Goal: Information Seeking & Learning: Learn about a topic

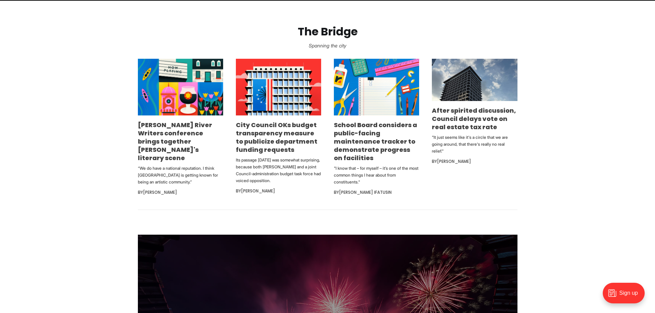
scroll to position [447, 0]
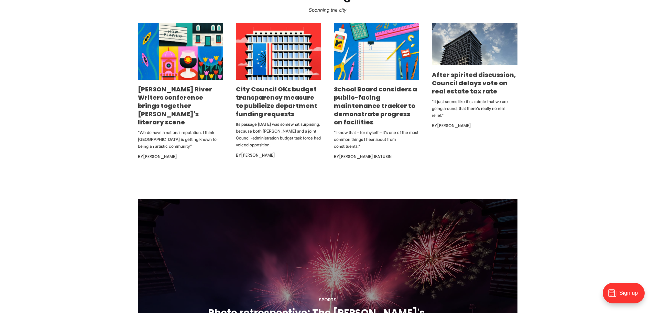
click at [97, 123] on section "The Bridge Spanning the city [PERSON_NAME] River Writers conference brings toge…" at bounding box center [327, 69] width 655 height 209
click at [126, 100] on section "The Bridge Spanning the city [PERSON_NAME] River Writers conference brings toge…" at bounding box center [327, 69] width 655 height 209
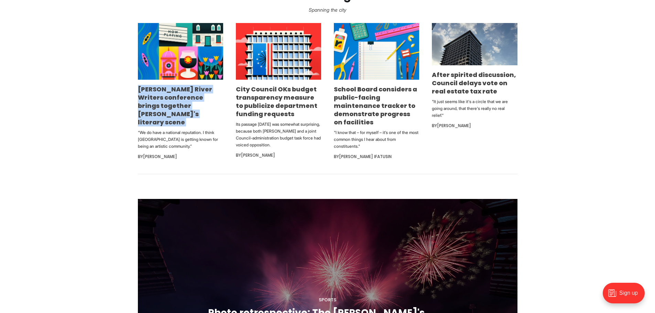
click at [126, 100] on section "The Bridge Spanning the city [PERSON_NAME] River Writers conference brings toge…" at bounding box center [327, 69] width 655 height 209
click at [108, 100] on section "The Bridge Spanning the city [PERSON_NAME] River Writers conference brings toge…" at bounding box center [327, 69] width 655 height 209
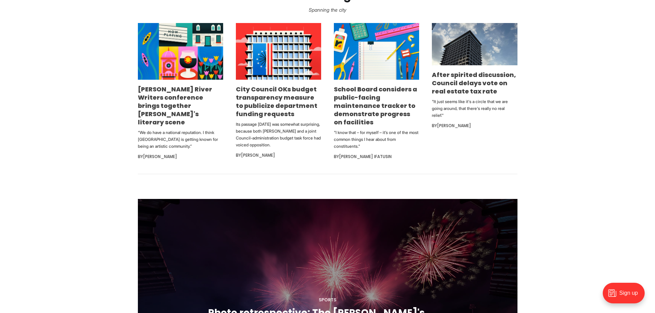
click at [79, 61] on section "The Bridge Spanning the city [PERSON_NAME] River Writers conference brings toge…" at bounding box center [327, 69] width 655 height 209
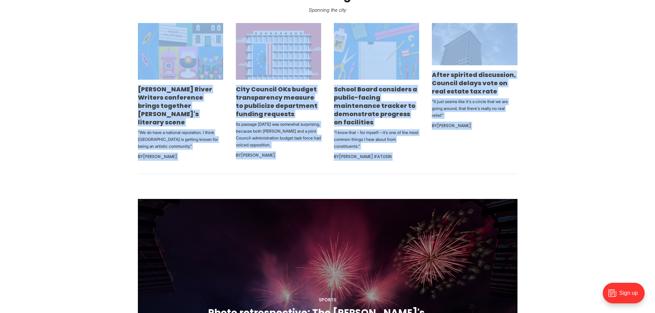
drag, startPoint x: 85, startPoint y: 43, endPoint x: 475, endPoint y: 190, distance: 416.8
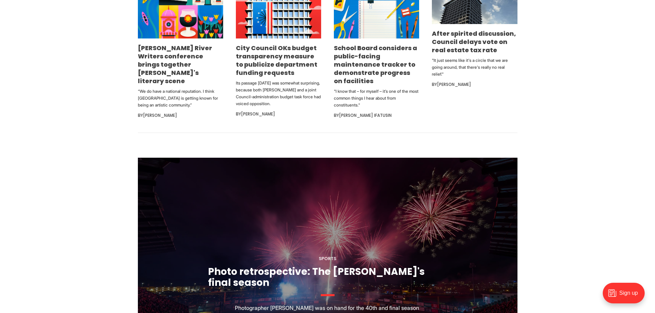
scroll to position [619, 0]
